Goal: Information Seeking & Learning: Learn about a topic

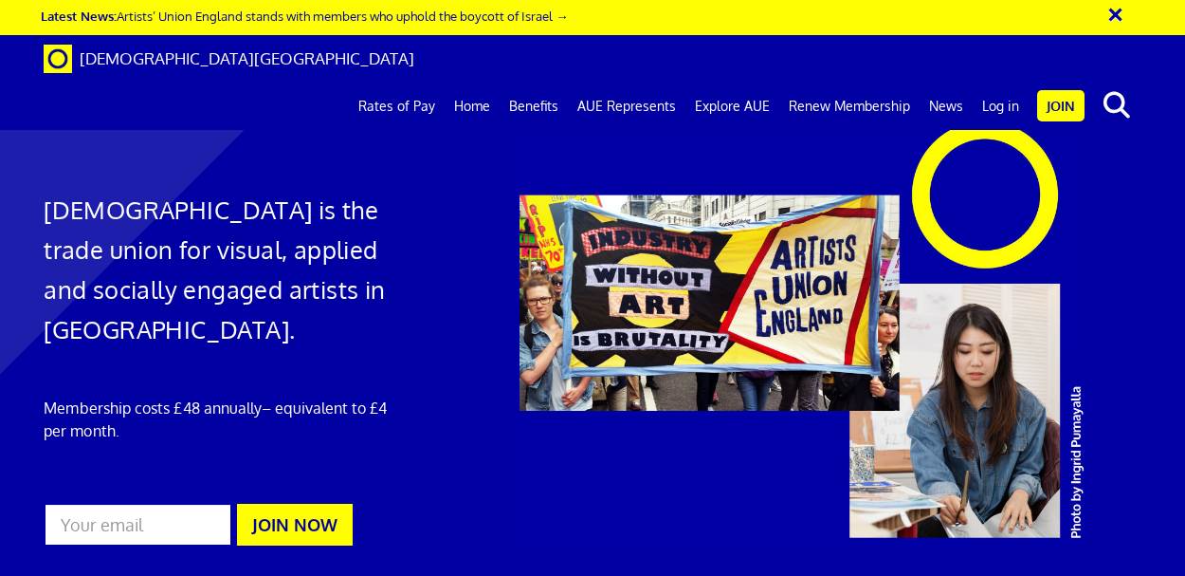
scroll to position [0, 3]
click at [410, 83] on link "Rates of Pay" at bounding box center [397, 106] width 96 height 47
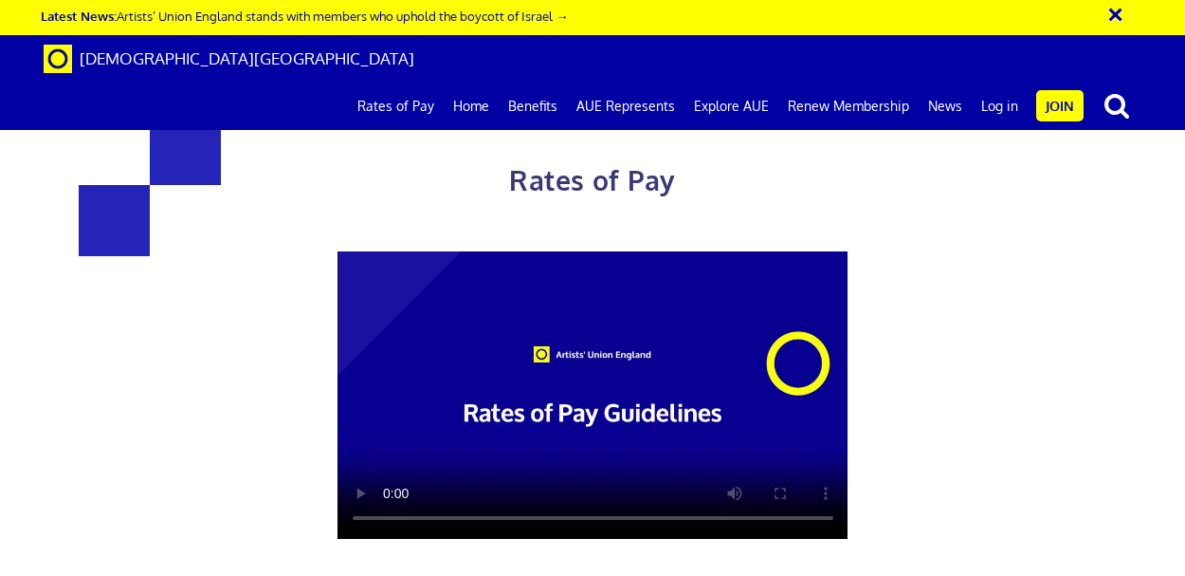
scroll to position [955, 0]
